Goal: Transaction & Acquisition: Purchase product/service

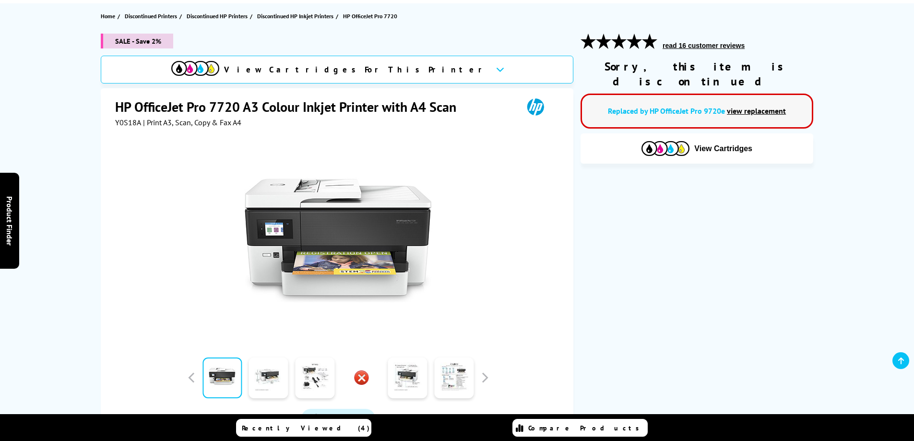
scroll to position [144, 0]
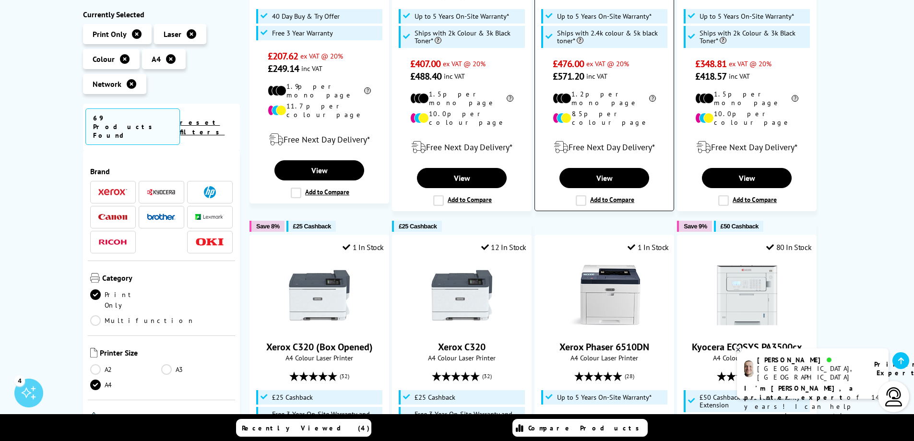
scroll to position [767, 0]
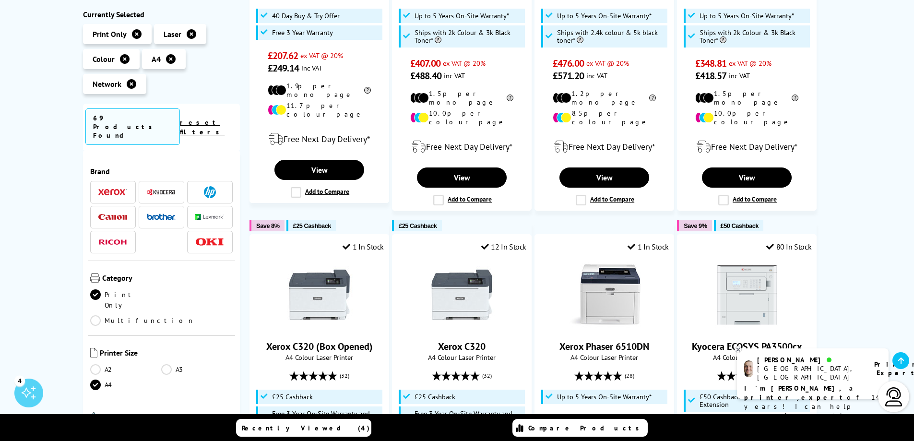
click at [168, 364] on link "A3" at bounding box center [196, 369] width 71 height 11
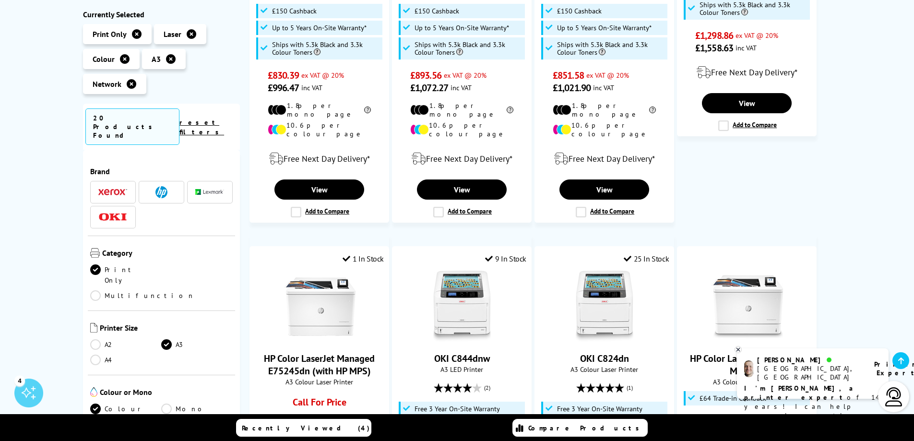
click at [167, 290] on link "Multifunction" at bounding box center [142, 295] width 105 height 11
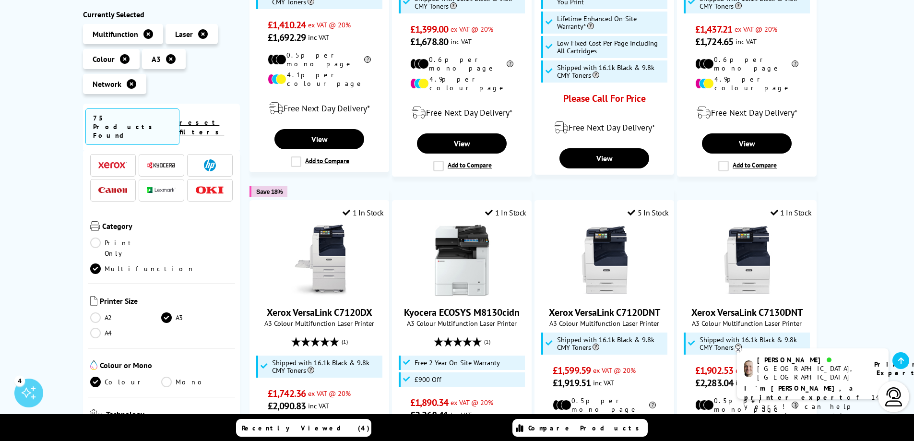
scroll to position [96, 0]
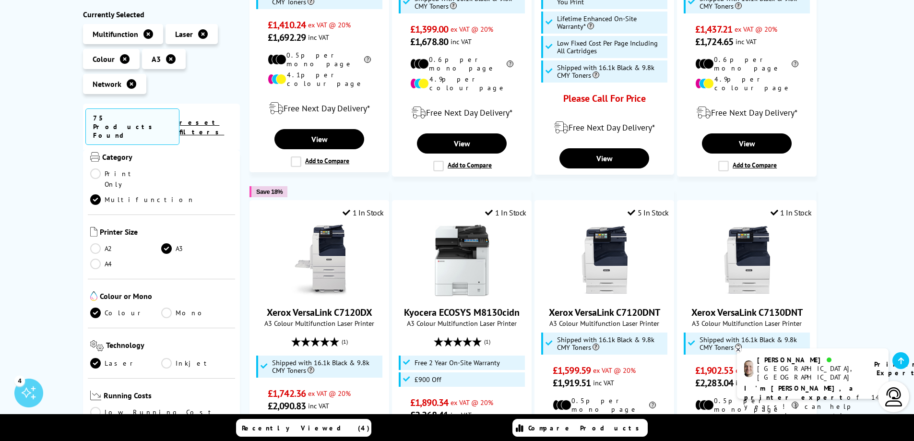
click at [164, 358] on link "Inkjet" at bounding box center [196, 363] width 71 height 11
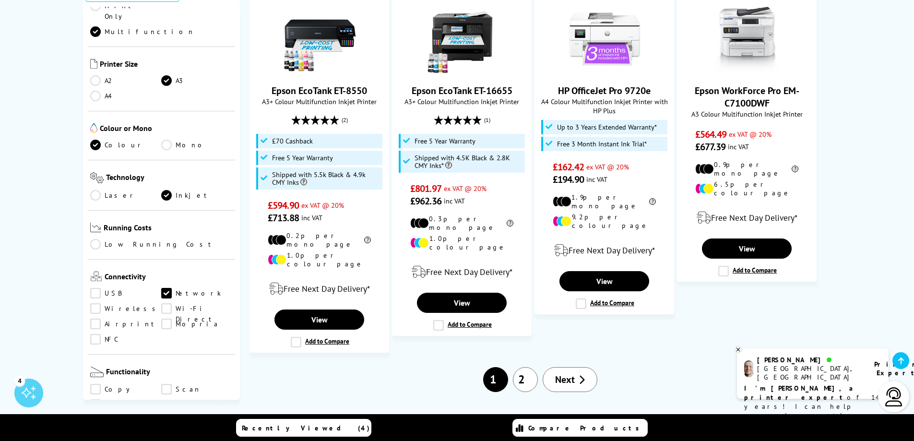
scroll to position [1055, 0]
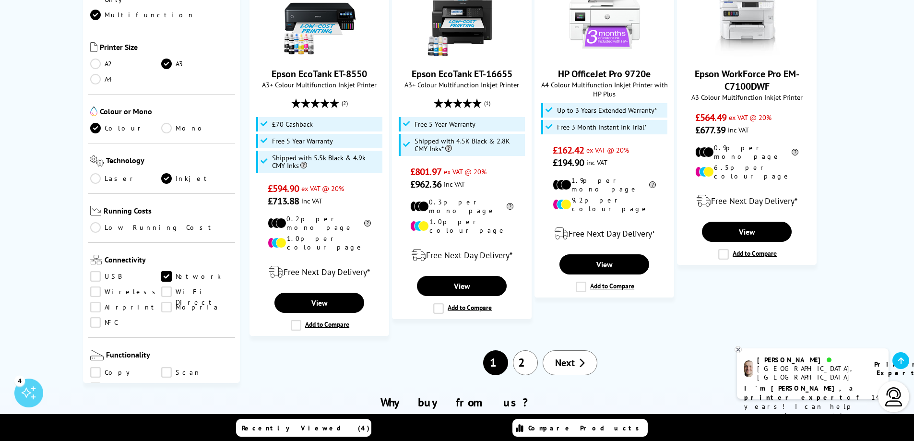
click at [526, 350] on link "2" at bounding box center [525, 362] width 25 height 25
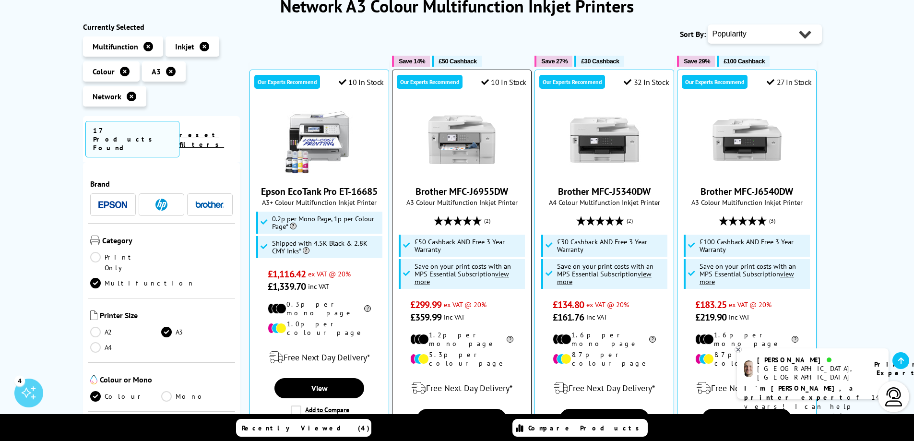
scroll to position [144, 0]
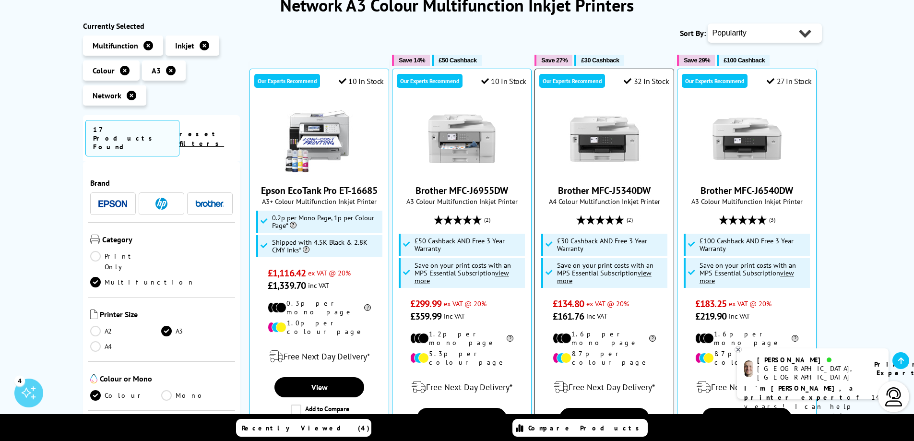
click at [611, 132] on img at bounding box center [604, 139] width 72 height 72
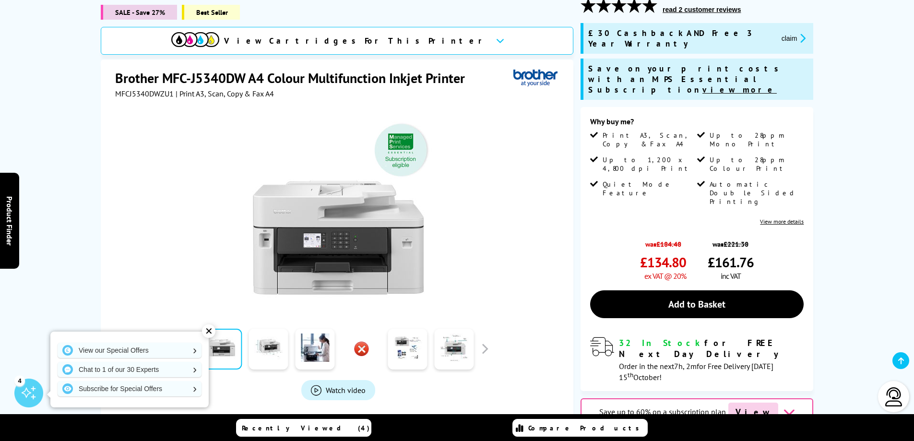
scroll to position [144, 0]
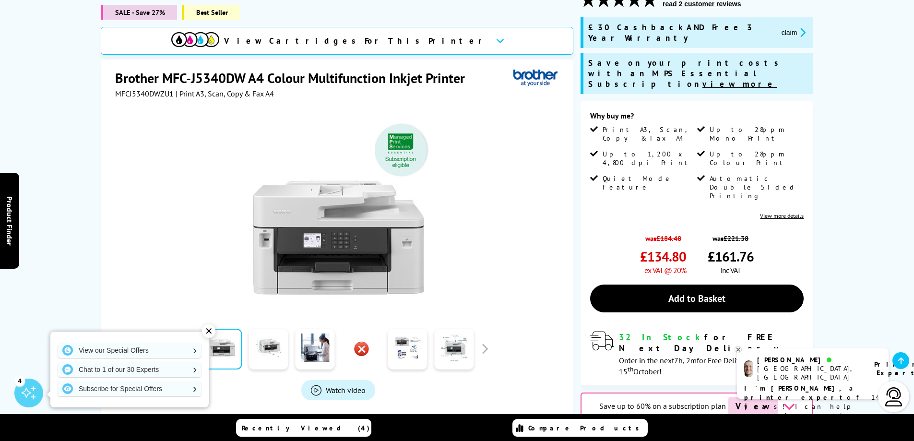
click at [211, 332] on div "✕" at bounding box center [208, 330] width 13 height 13
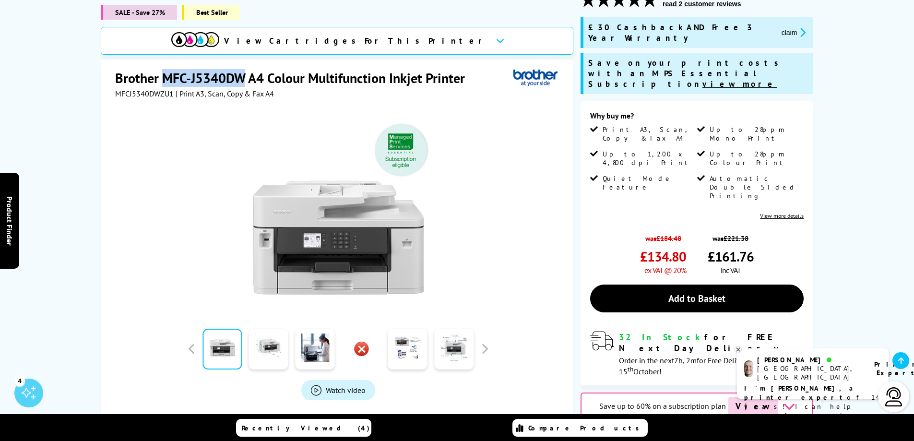
drag, startPoint x: 243, startPoint y: 69, endPoint x: 168, endPoint y: 65, distance: 74.9
click at [168, 69] on h1 "Brother MFC-J5340DW A4 Colour Multifunction Inkjet Printer" at bounding box center [294, 78] width 359 height 18
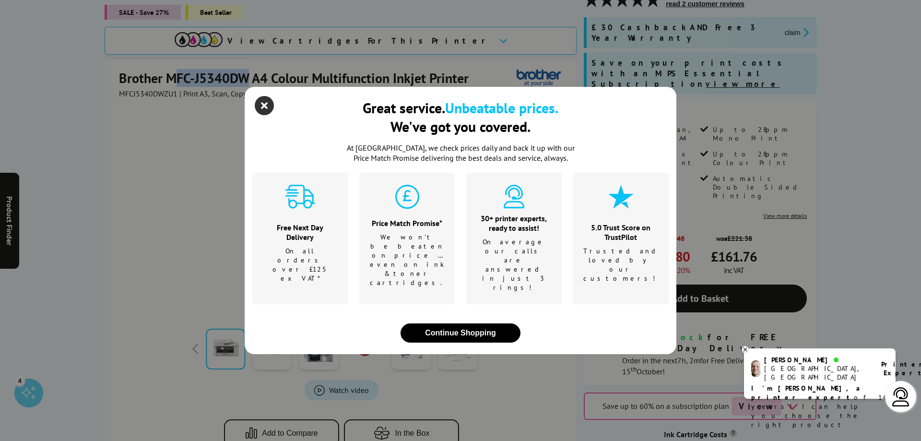
click at [271, 115] on icon "close modal" at bounding box center [264, 105] width 19 height 19
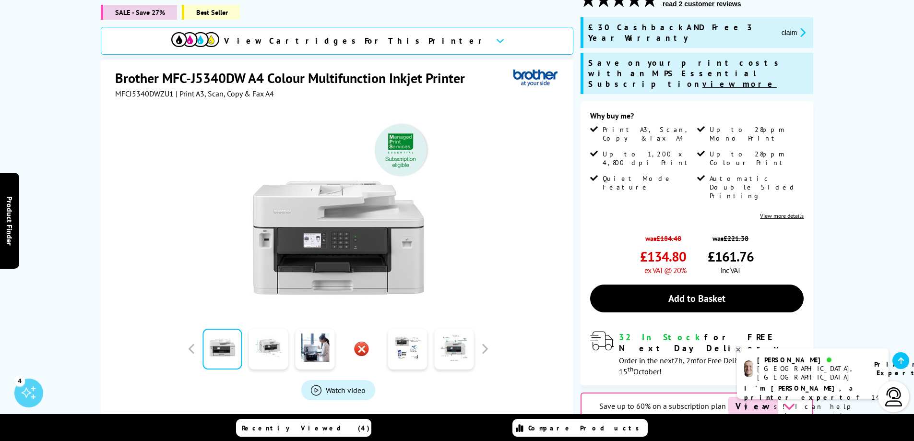
click at [249, 77] on h1 "Brother MFC-J5340DW A4 Colour Multifunction Inkjet Printer" at bounding box center [294, 78] width 359 height 18
click at [245, 69] on h1 "Brother MFC-J5340DW A4 Colour Multifunction Inkjet Printer" at bounding box center [294, 78] width 359 height 18
drag, startPoint x: 245, startPoint y: 68, endPoint x: 52, endPoint y: 49, distance: 193.7
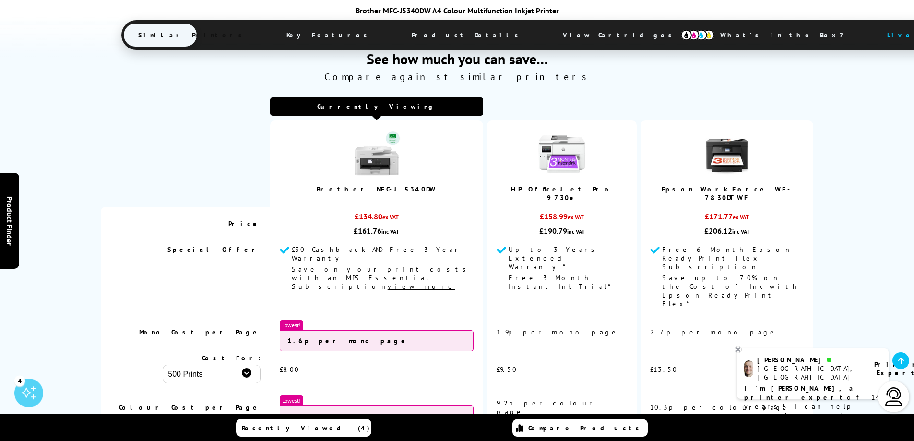
click at [548, 37] on span "View Cartridges" at bounding box center [621, 35] width 147 height 25
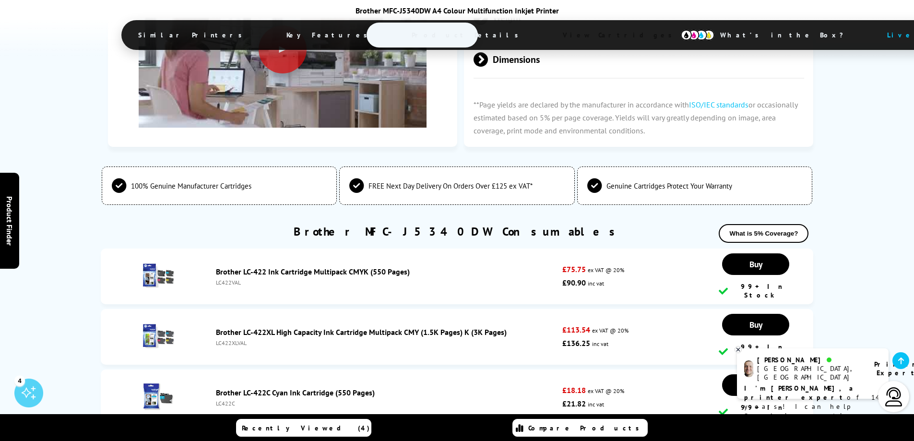
scroll to position [3302, 0]
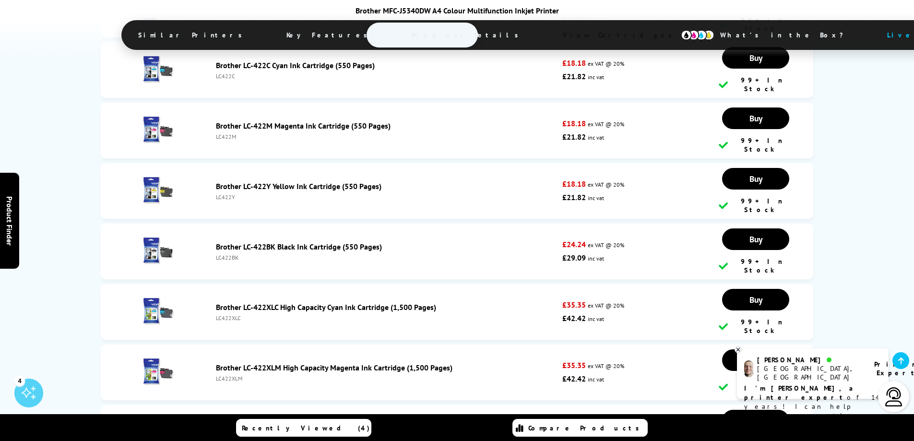
scroll to position [3638, 0]
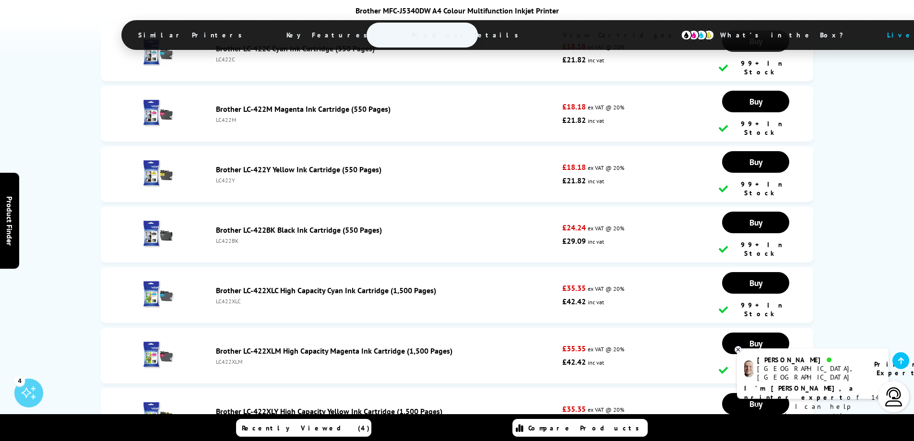
drag, startPoint x: 247, startPoint y: 286, endPoint x: 214, endPoint y: 288, distance: 32.7
copy div "LC422XLBK"
